Goal: Information Seeking & Learning: Find specific fact

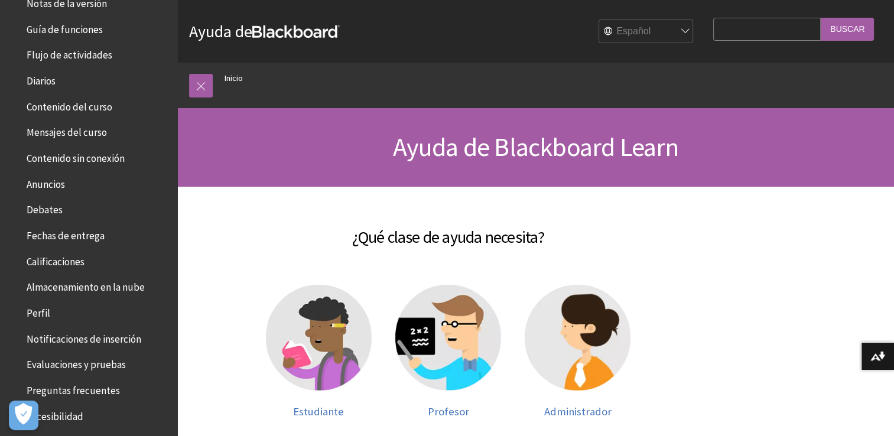
scroll to position [202, 0]
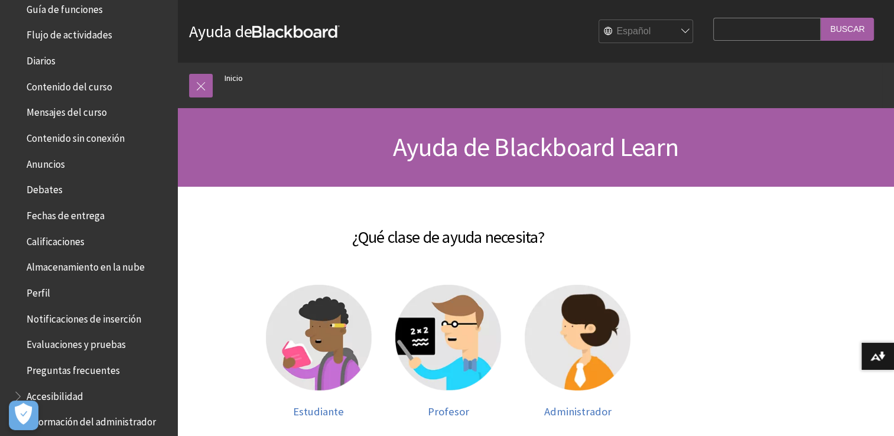
click at [732, 26] on input "Search Query" at bounding box center [767, 29] width 108 height 23
type input "contraseña"
click at [846, 30] on input "Buscar" at bounding box center [847, 29] width 53 height 23
click at [839, 35] on input "Buscar" at bounding box center [847, 29] width 53 height 23
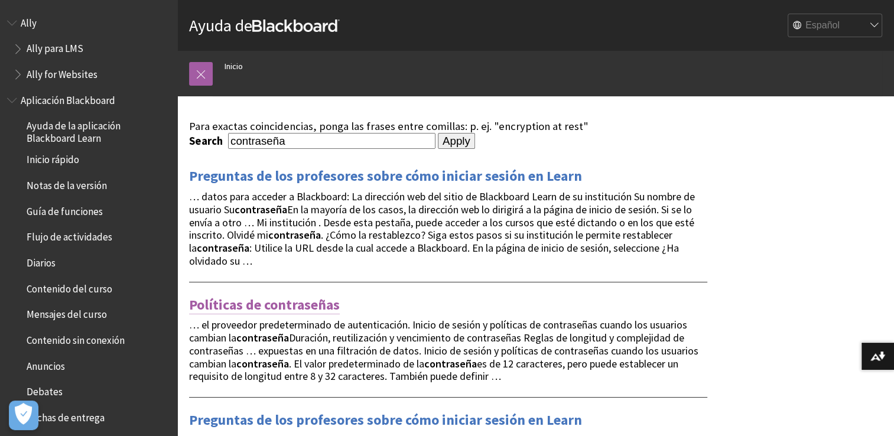
click at [310, 311] on link "Políticas de contraseñas" at bounding box center [264, 304] width 151 height 19
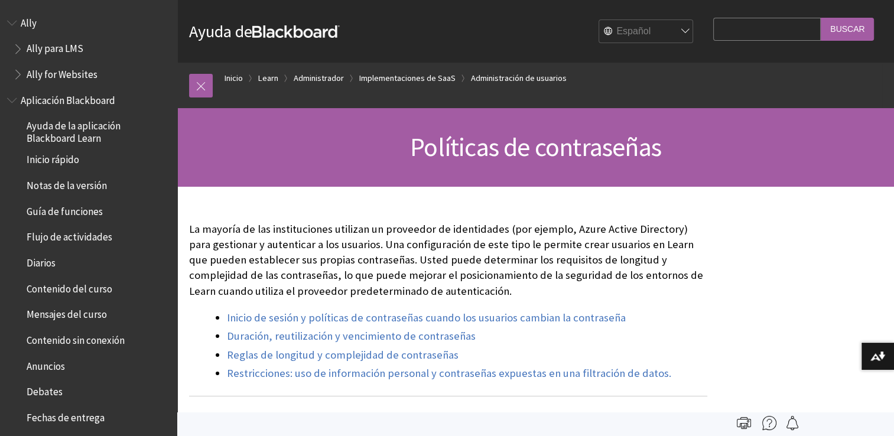
scroll to position [1435, 0]
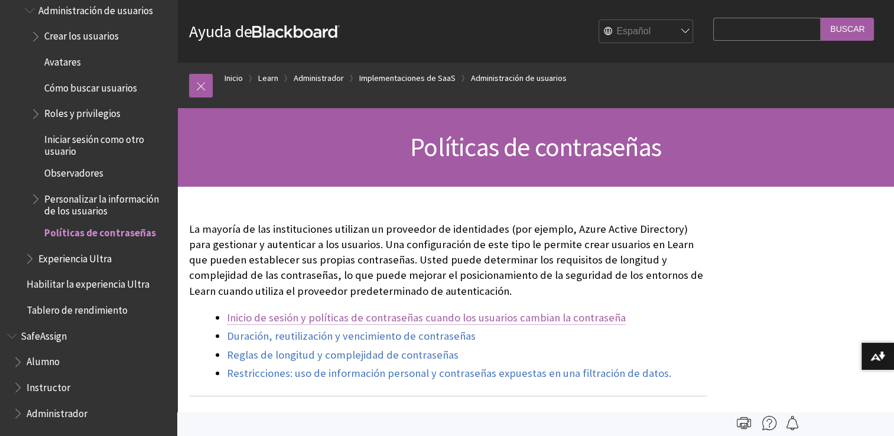
click at [370, 312] on link "Inicio de sesión y políticas de contraseñas cuando los usuarios cambian la cont…" at bounding box center [426, 318] width 399 height 14
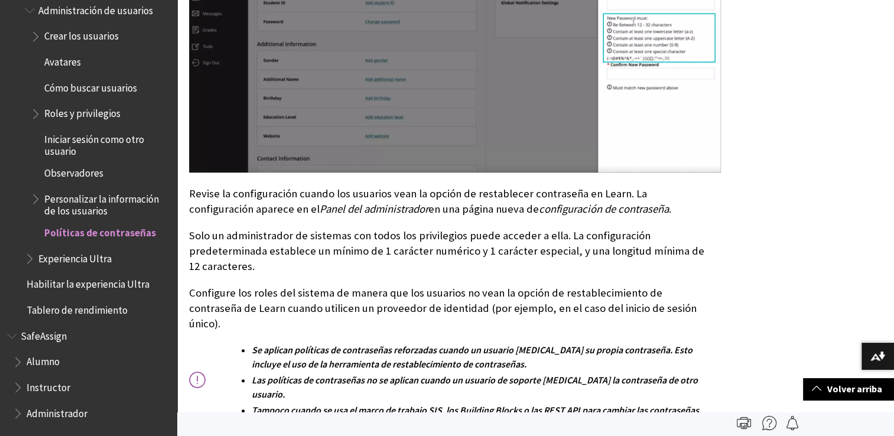
scroll to position [1111, 0]
